Goal: Information Seeking & Learning: Learn about a topic

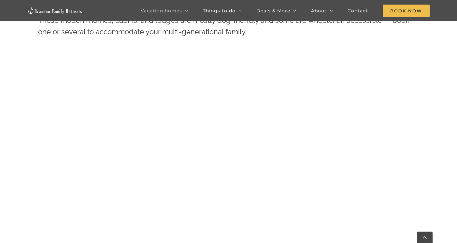
scroll to position [308, 0]
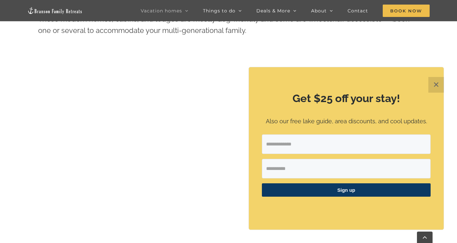
click at [438, 83] on button "✕" at bounding box center [436, 85] width 16 height 16
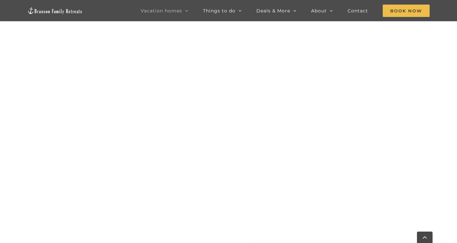
scroll to position [360, 0]
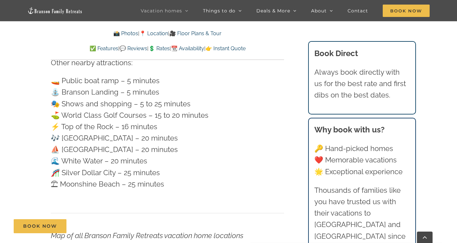
scroll to position [1844, 0]
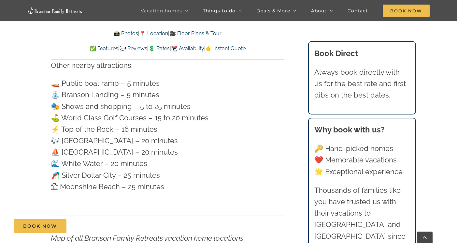
click at [158, 47] on link "💲 Rates" at bounding box center [159, 48] width 21 height 6
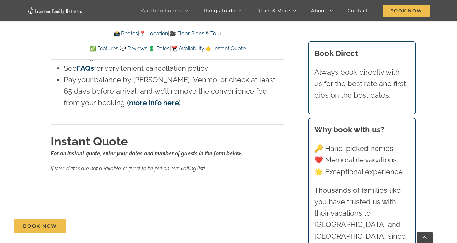
scroll to position [4025, 0]
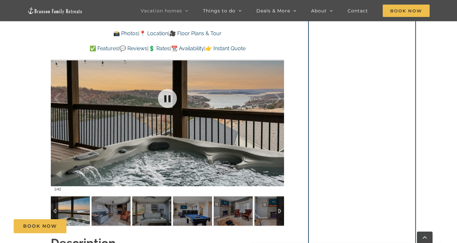
scroll to position [528, 0]
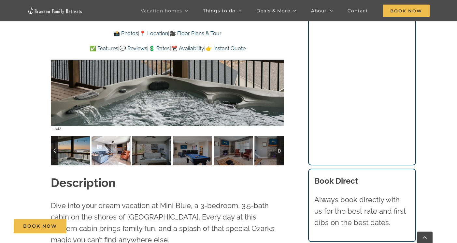
click at [107, 156] on img at bounding box center [111, 150] width 39 height 29
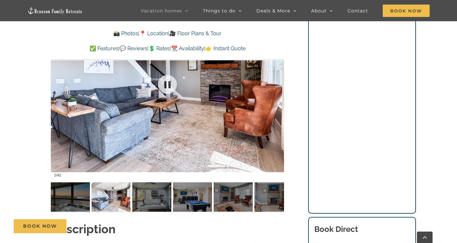
scroll to position [483, 0]
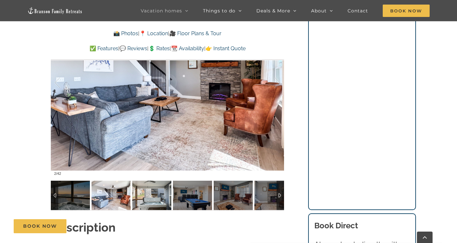
click at [154, 189] on img at bounding box center [151, 194] width 39 height 29
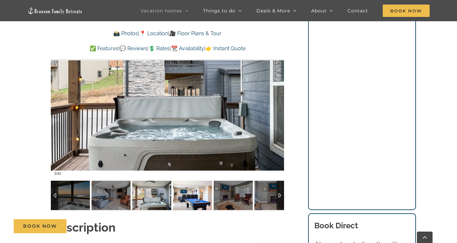
click at [186, 193] on img at bounding box center [192, 194] width 39 height 29
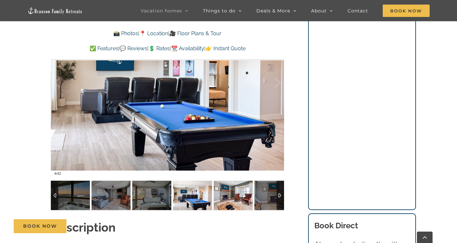
click at [218, 194] on img at bounding box center [233, 194] width 39 height 29
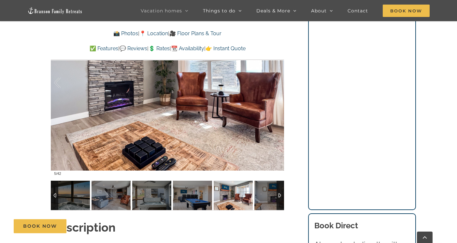
click at [244, 195] on img at bounding box center [233, 194] width 39 height 29
click at [267, 196] on img at bounding box center [273, 194] width 39 height 29
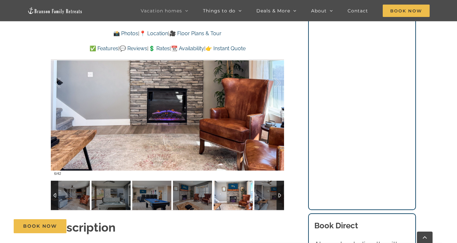
click at [281, 194] on div at bounding box center [280, 194] width 7 height 29
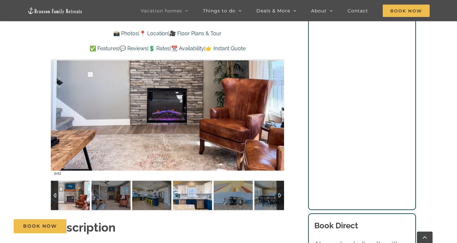
click at [201, 193] on img at bounding box center [192, 194] width 39 height 29
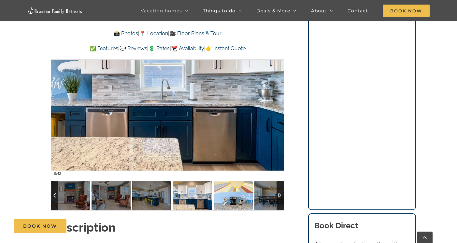
click at [234, 194] on img at bounding box center [233, 194] width 39 height 29
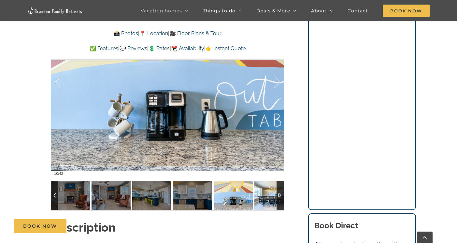
click at [262, 196] on img at bounding box center [273, 194] width 39 height 29
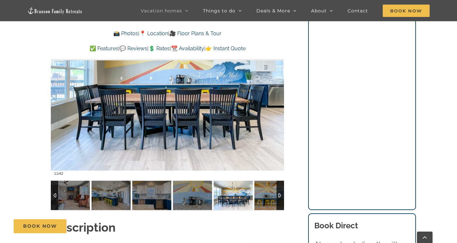
click at [281, 196] on div at bounding box center [280, 194] width 7 height 29
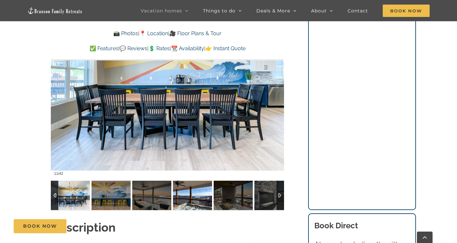
click at [198, 194] on img at bounding box center [192, 194] width 39 height 29
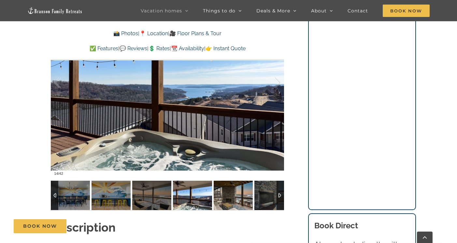
click at [224, 197] on img at bounding box center [233, 194] width 39 height 29
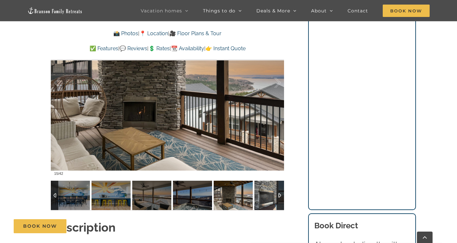
click at [268, 196] on img at bounding box center [273, 194] width 39 height 29
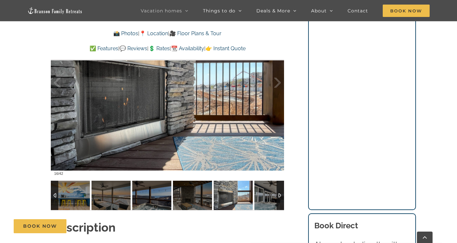
click at [280, 194] on div at bounding box center [280, 194] width 7 height 29
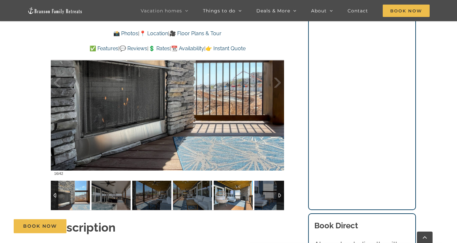
click at [240, 194] on img at bounding box center [233, 194] width 39 height 29
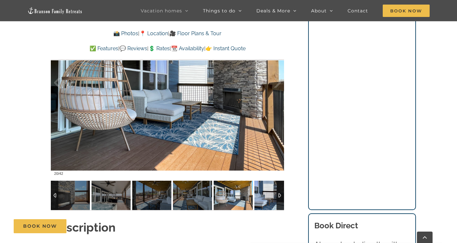
click at [261, 194] on img at bounding box center [273, 194] width 39 height 29
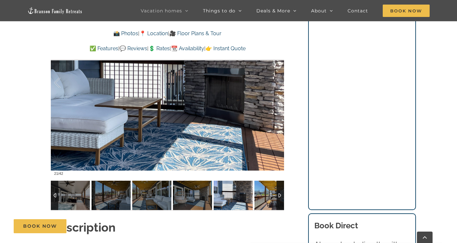
click at [279, 193] on div at bounding box center [280, 194] width 7 height 29
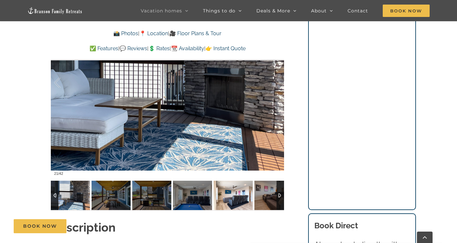
click at [243, 195] on img at bounding box center [233, 194] width 39 height 29
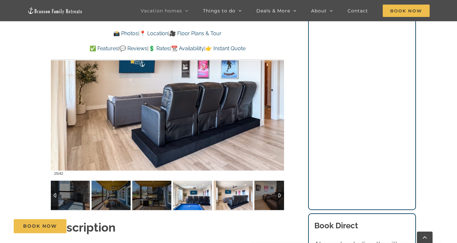
click at [196, 193] on img at bounding box center [192, 194] width 39 height 29
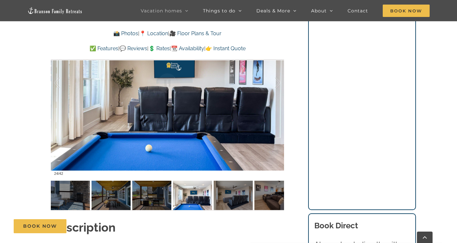
click at [157, 47] on link "💲 Rates" at bounding box center [159, 48] width 21 height 6
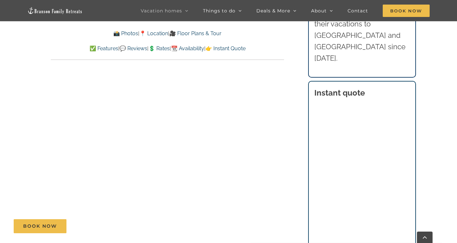
scroll to position [3254, 0]
